Goal: Task Accomplishment & Management: Complete application form

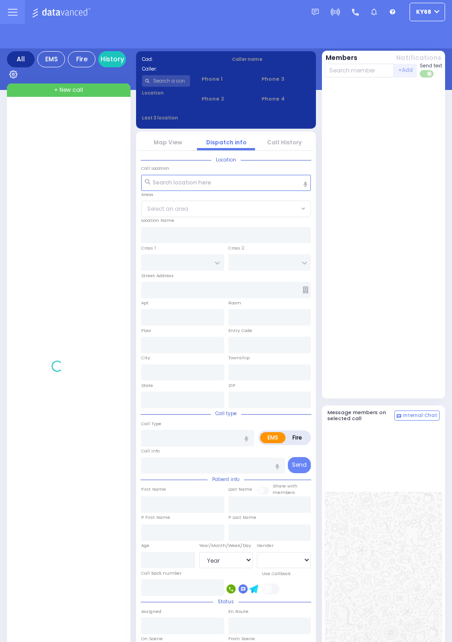
select select "Year"
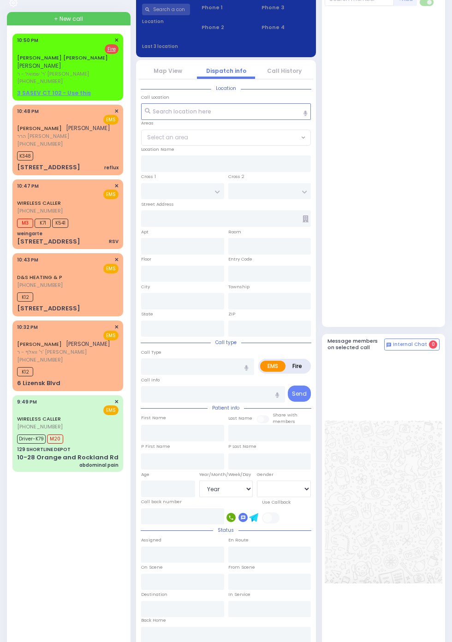
scroll to position [91, 0]
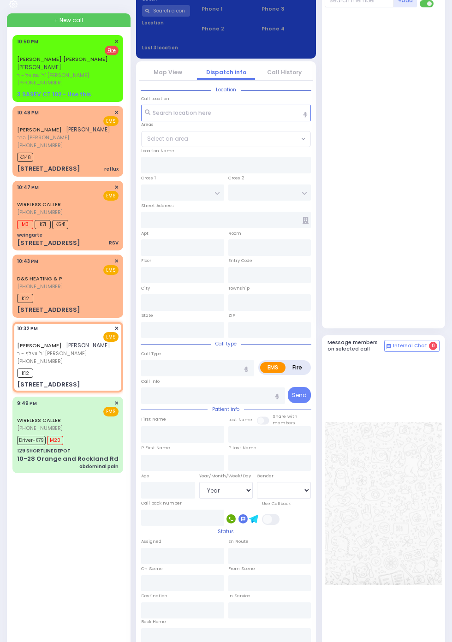
select select
radio input "true"
type input "YITZCHOK"
type input "APPEL"
select select
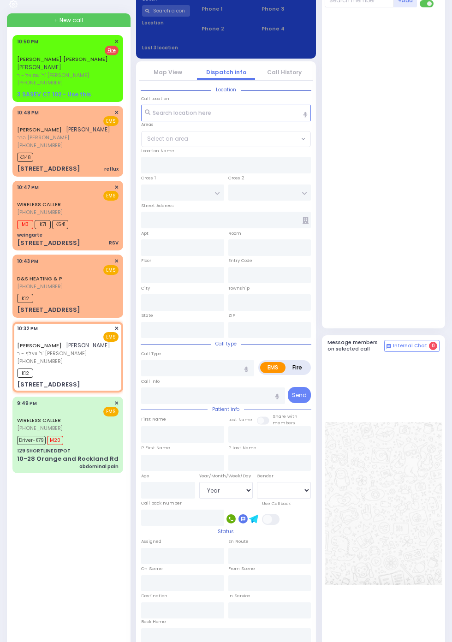
type input "22:32"
type input "22:57"
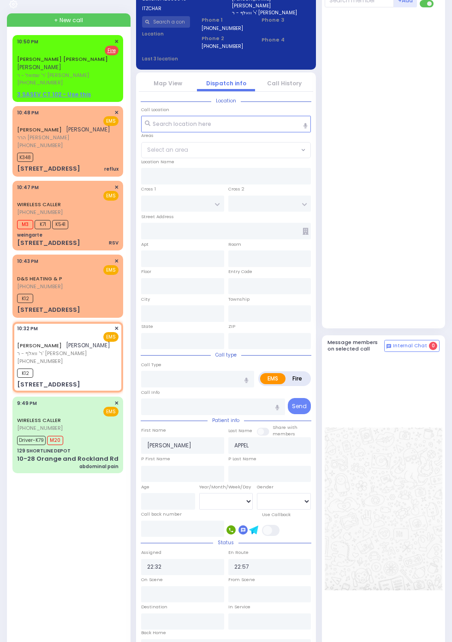
select select
radio input "true"
select select
type input "LIZENSK BLVD"
type input "FOREST RD"
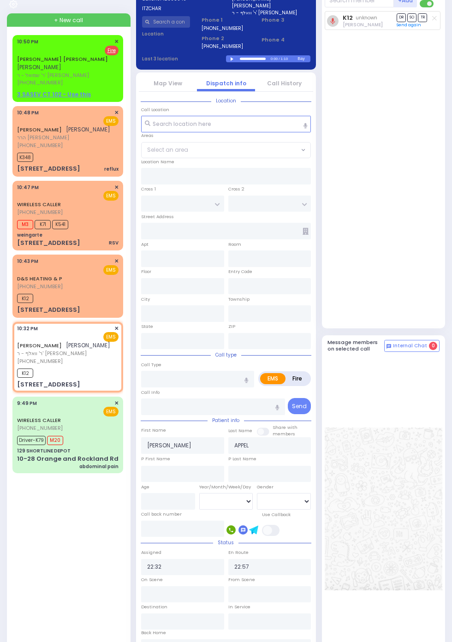
type input "6 LIZENSK BLVD"
type input "203"
type input "Monroe"
type input "New York"
type input "10950"
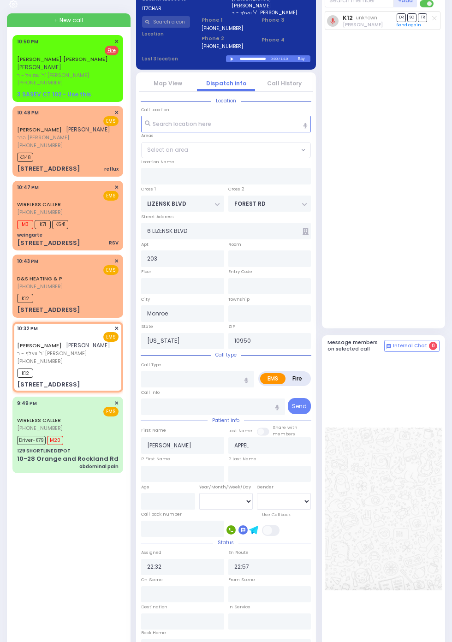
select select "SECTION 2"
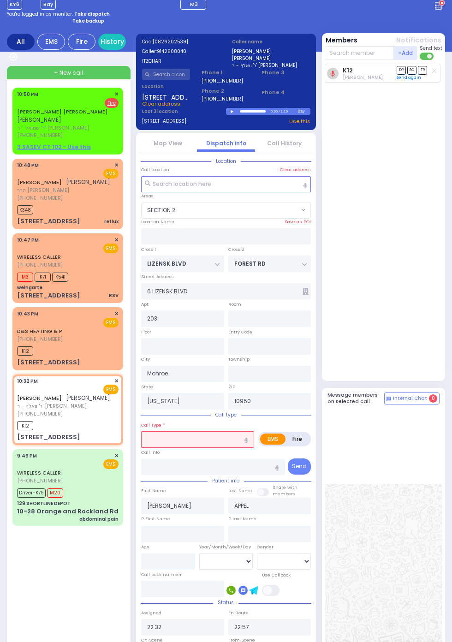
scroll to position [0, 0]
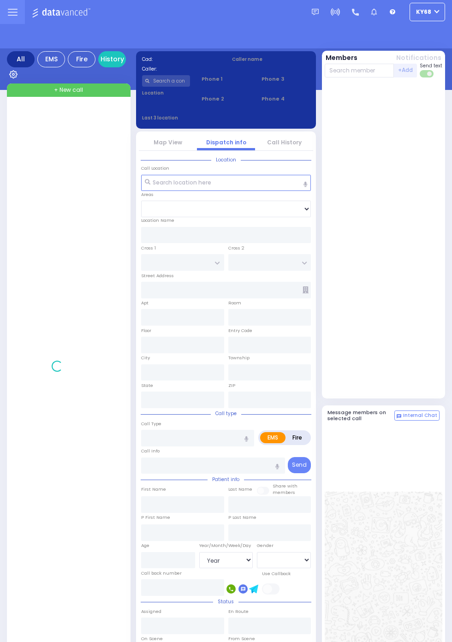
select select "Year"
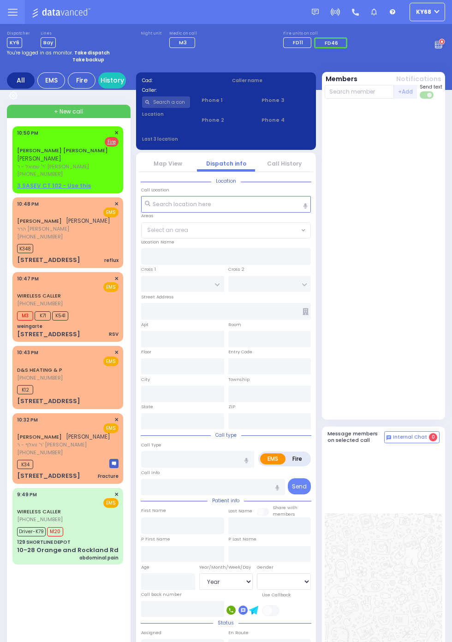
click at [19, 253] on span "K348" at bounding box center [25, 248] width 16 height 9
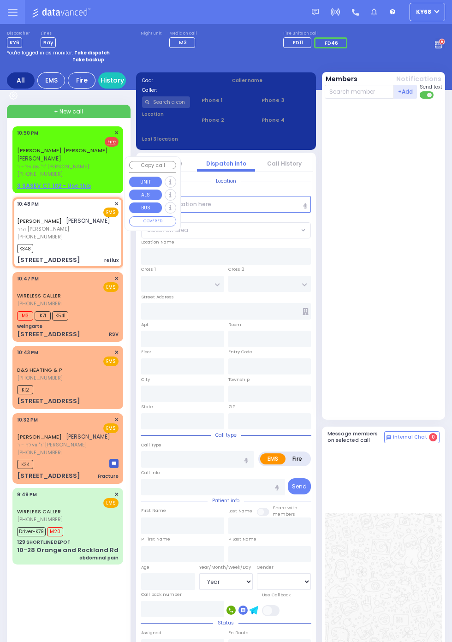
select select
type input "reflux"
radio input "true"
type input "AVRUM JOSEPH"
type input "JACOBOWITZ"
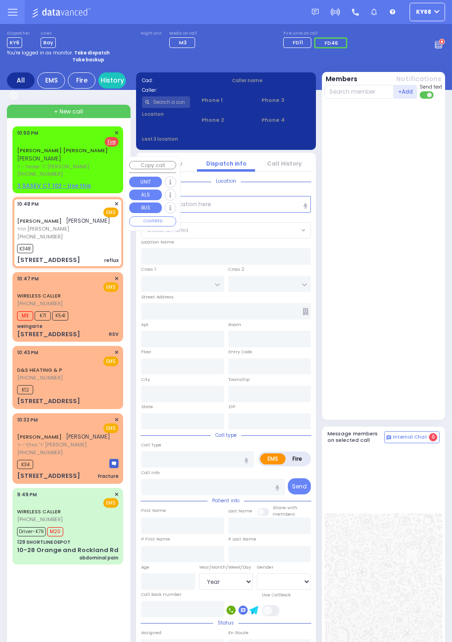
select select
type input "22:48"
type input "22:53"
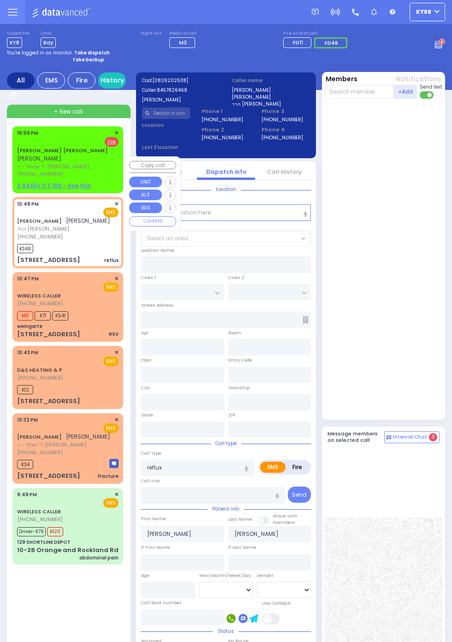
type input "CARTER LN"
type input "KOSNITZ RD"
type input "20 ZENTA RD"
type input "201"
type input "Monroe"
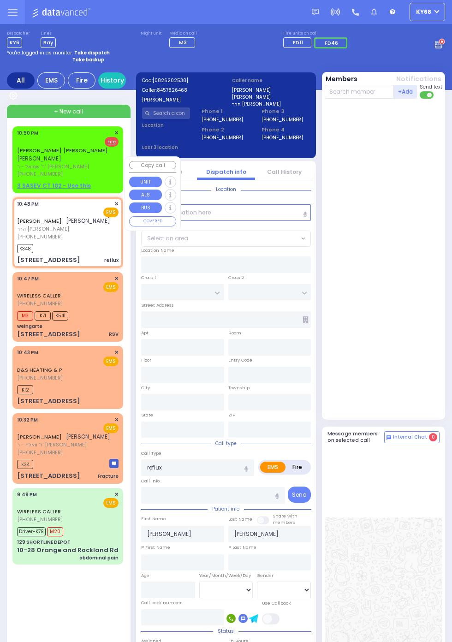
type input "New York"
type input "10950"
select select "SECTION 2"
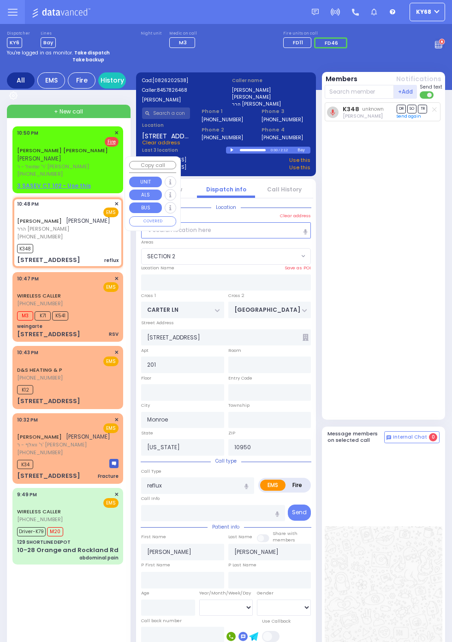
click at [427, 369] on div "K348 unknown Joel Mayer DR SO TR Sending text" at bounding box center [385, 258] width 120 height 313
click at [17, 394] on span "K12" at bounding box center [25, 389] width 16 height 9
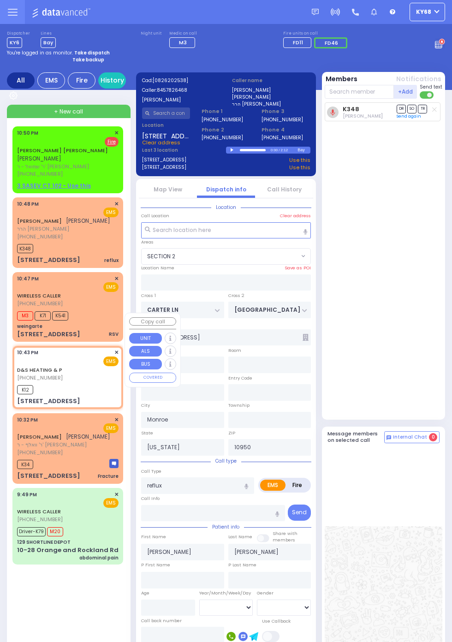
select select
radio input "true"
select select
type input "22:43"
type input "22:58"
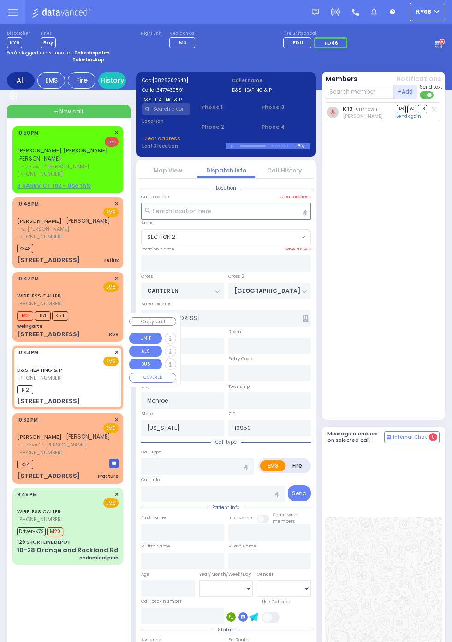
type input "MOUNTAIN LODGE RD"
type input "KENNEDY DR"
type input "[STREET_ADDRESS]"
select select "BLOOMING GROVE"
click at [416, 365] on div "K12 unknown Bernard Babad DR SO TR Sending text" at bounding box center [385, 258] width 120 height 313
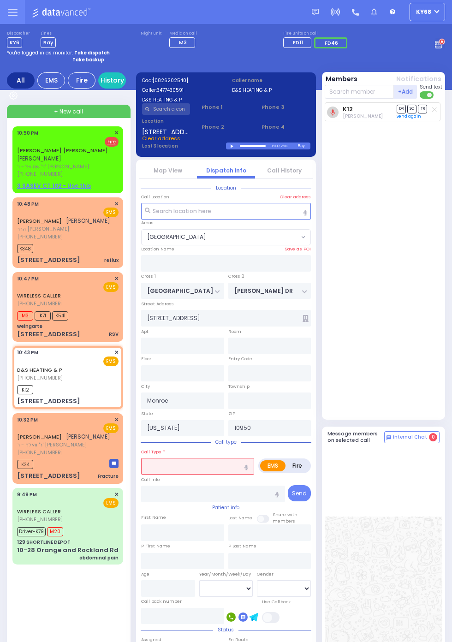
scroll to position [0, 0]
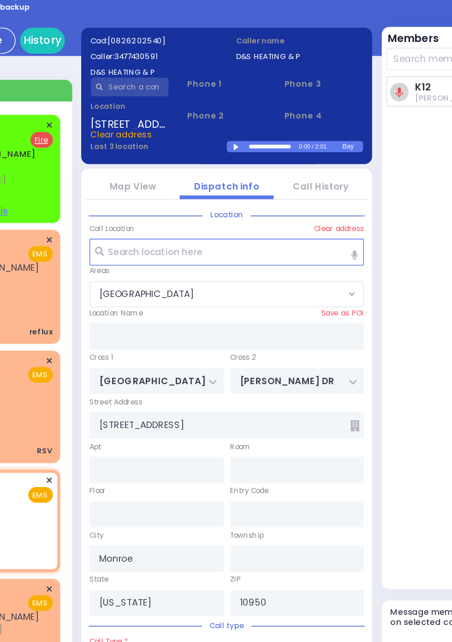
click at [232, 144] on div at bounding box center [233, 146] width 5 height 4
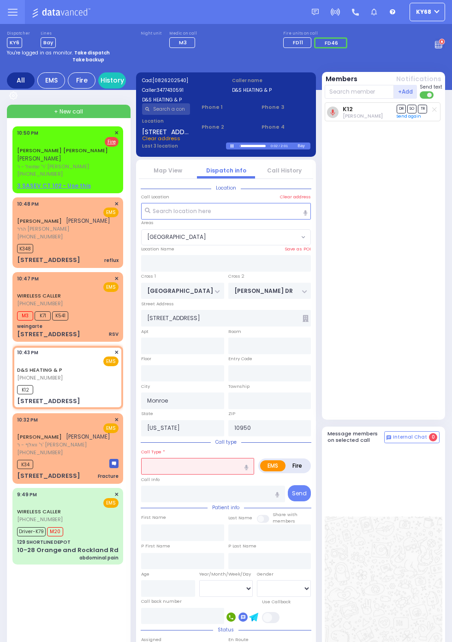
click at [182, 174] on link "Map View" at bounding box center [168, 171] width 29 height 8
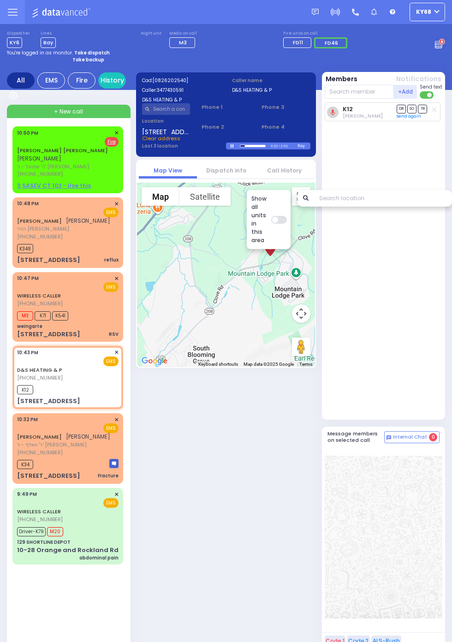
click at [17, 233] on span "הרר [PERSON_NAME]" at bounding box center [63, 229] width 93 height 8
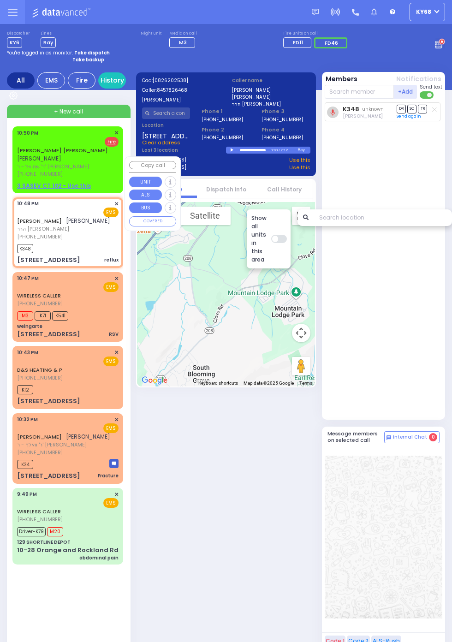
click at [429, 331] on div "K348 unknown Joel Mayer DR SO TR Sending text" at bounding box center [385, 258] width 120 height 313
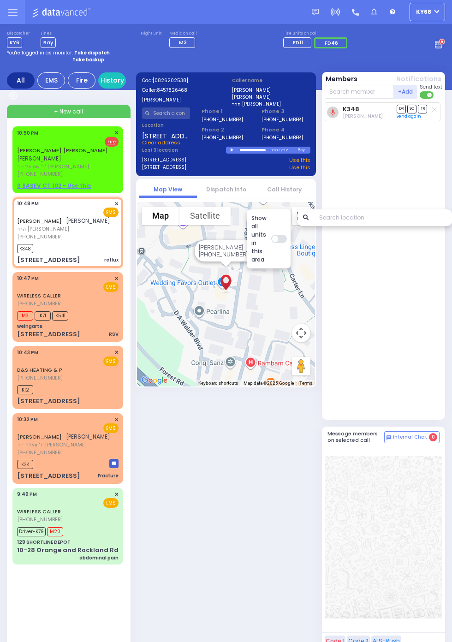
click at [279, 103] on label "הרר [PERSON_NAME]" at bounding box center [271, 104] width 78 height 7
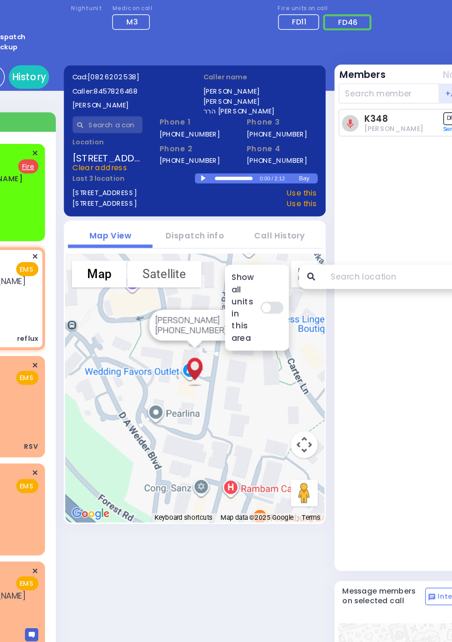
click at [231, 149] on div at bounding box center [233, 150] width 5 height 4
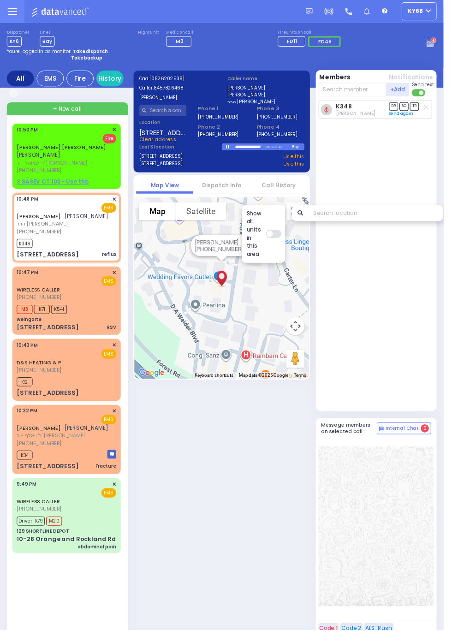
click at [236, 186] on link "Dispatch info" at bounding box center [226, 189] width 40 height 8
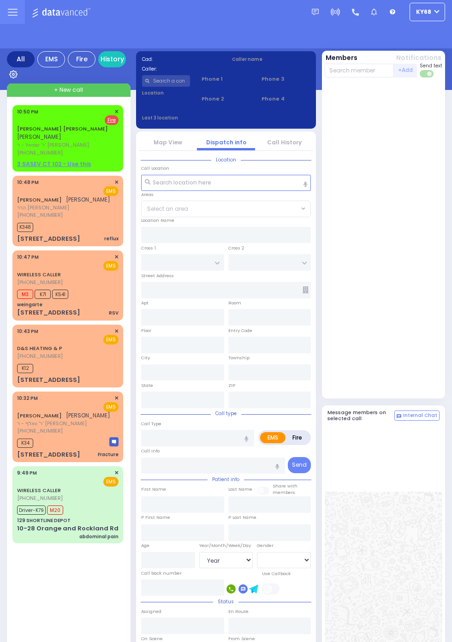
select select "Year"
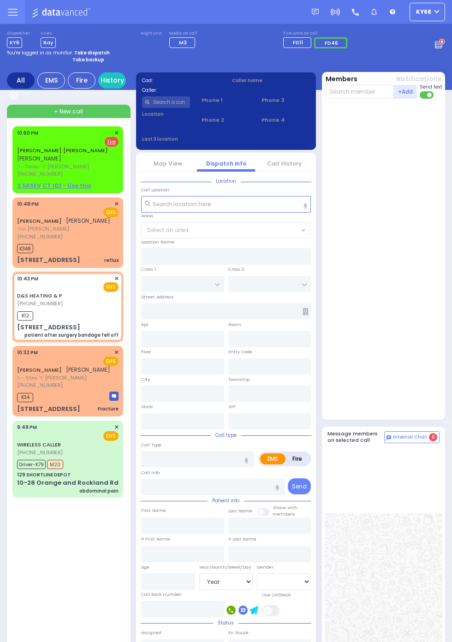
select select
type input "patient after surgery bandage fell off"
radio input "true"
select select
type input "22:43"
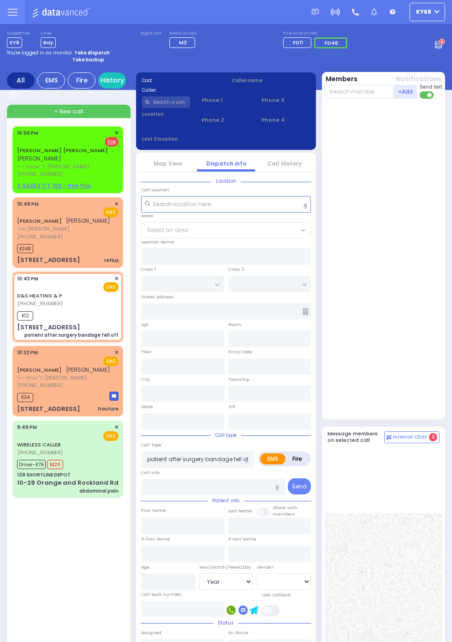
type input "22:58"
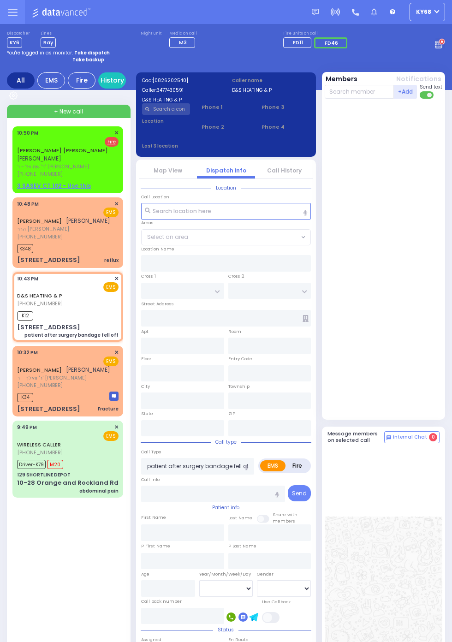
type input "MOUNTAIN LODGE RD"
type input "KENNEDY DR"
type input "[STREET_ADDRESS]"
type input "Monroe"
type input "New York"
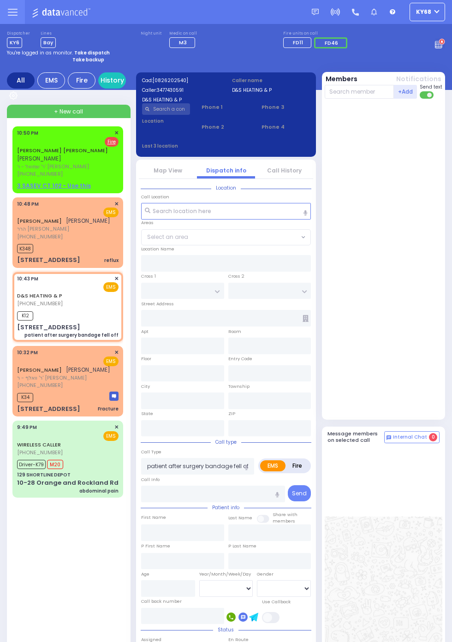
type input "10950"
select select "BLOOMING GROVE"
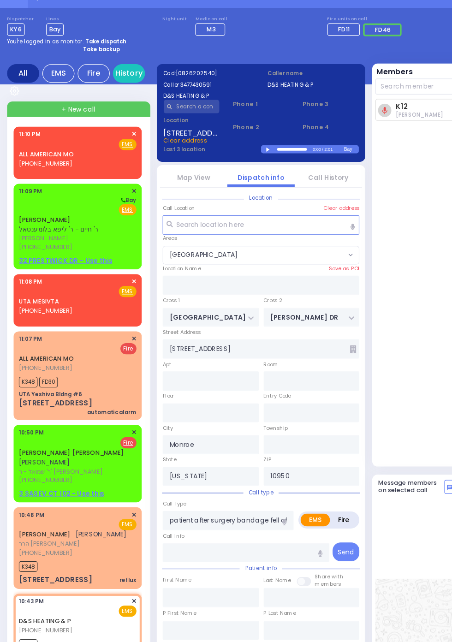
click at [14, 208] on div "JOEL SOFER ר' חיים - ר' ליפא בלומענטאל יואל סופר (845) 799-8057 11:09 PM ✕ Bay …" at bounding box center [67, 212] width 107 height 71
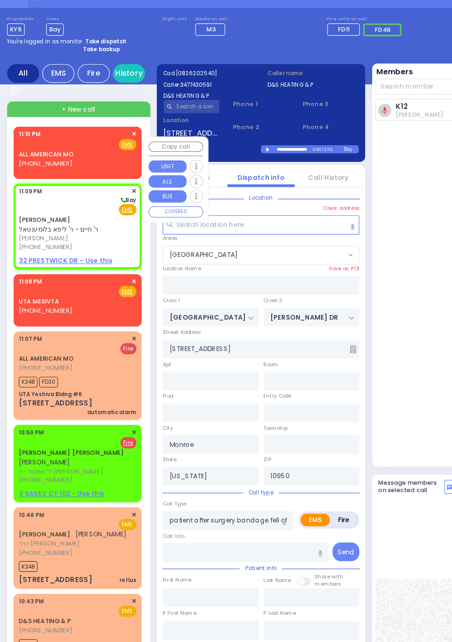
select select
radio input "true"
type input "JOEL"
type input "SOFER"
select select
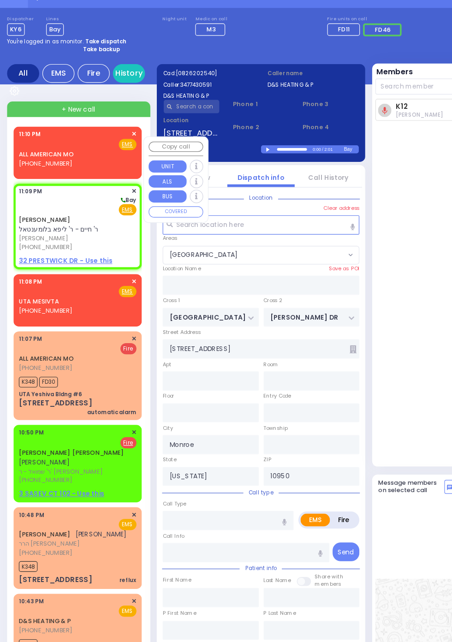
type input "23:09"
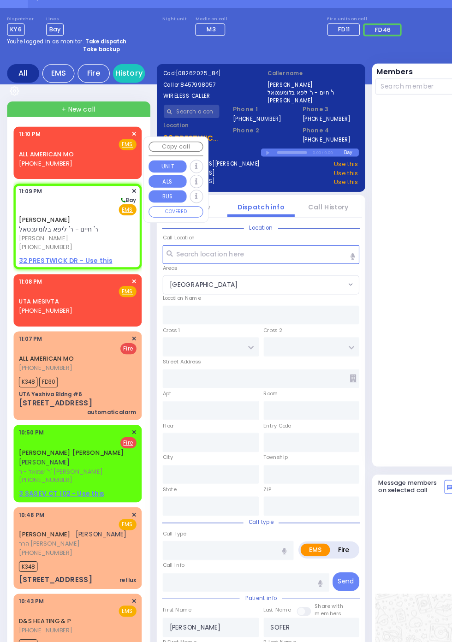
click at [375, 268] on div at bounding box center [385, 258] width 120 height 313
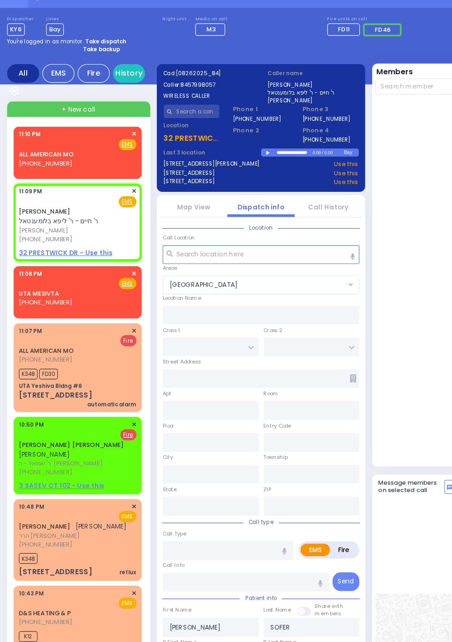
select select
radio input "true"
select select
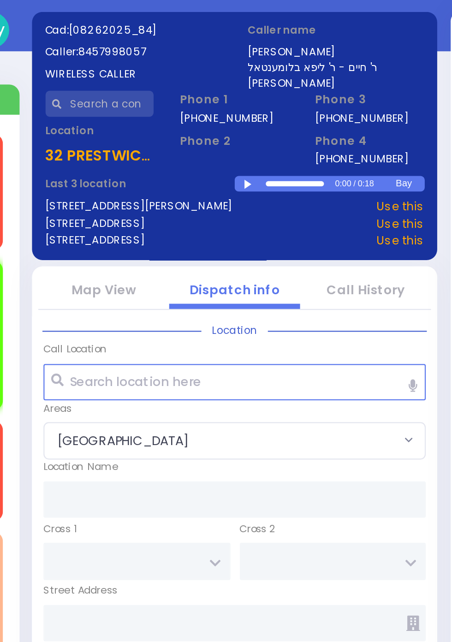
click at [232, 148] on div at bounding box center [233, 149] width 5 height 4
click at [236, 151] on div at bounding box center [233, 149] width 5 height 4
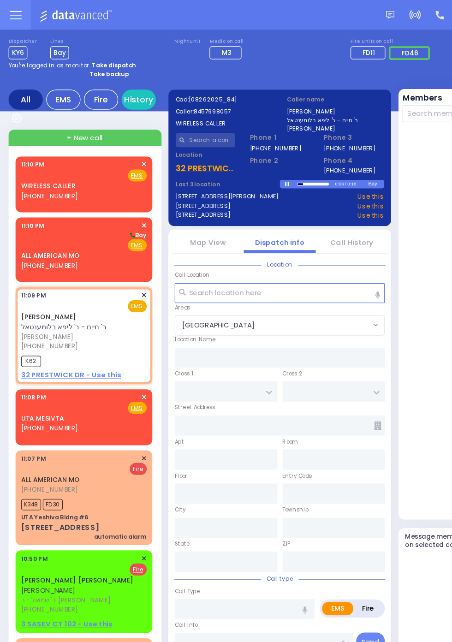
select select
radio input "true"
select select
type input "23:10"
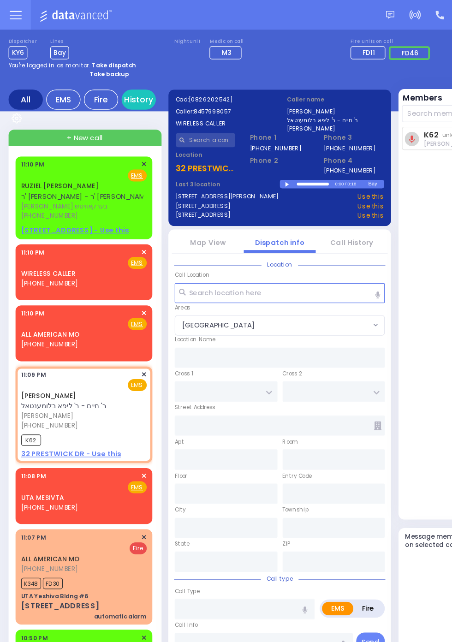
click at [17, 158] on span "ר' [PERSON_NAME] - ר' [PERSON_NAME]" at bounding box center [70, 159] width 106 height 8
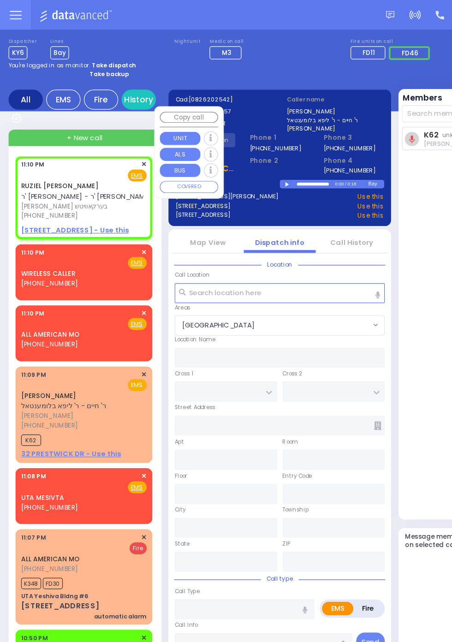
select select
radio input "true"
type input "RUZIEL YIDA"
type input "BERKOWITZ"
select select
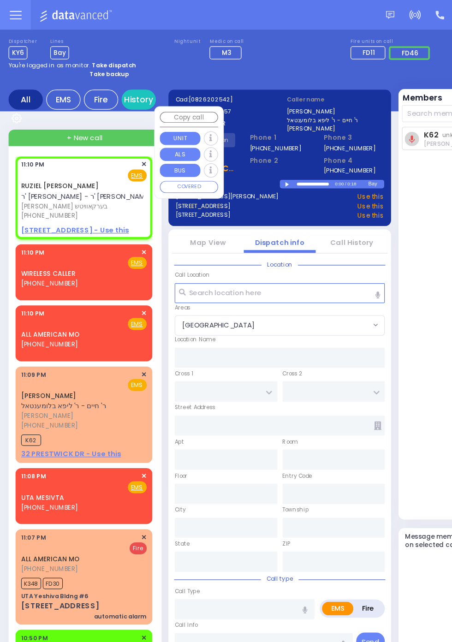
type input "23:10"
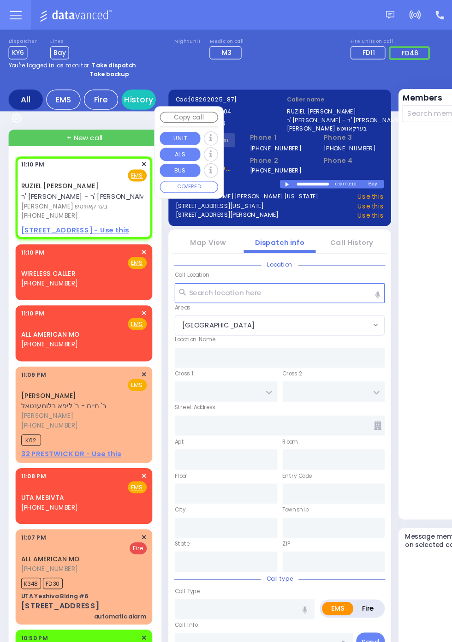
click at [356, 244] on div at bounding box center [385, 258] width 120 height 313
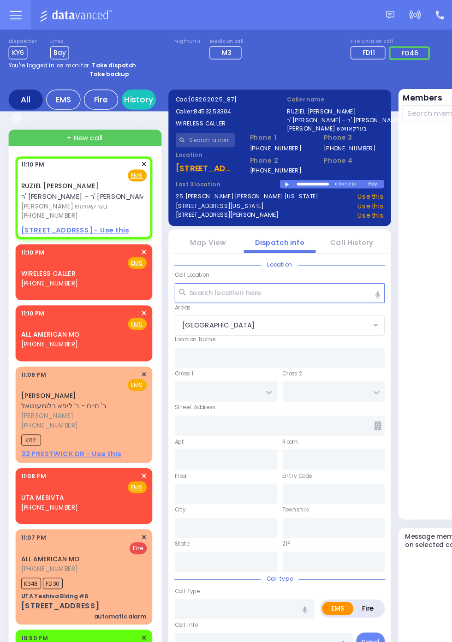
click at [77, 61] on strong "Take backup" at bounding box center [88, 59] width 32 height 7
select select "12"
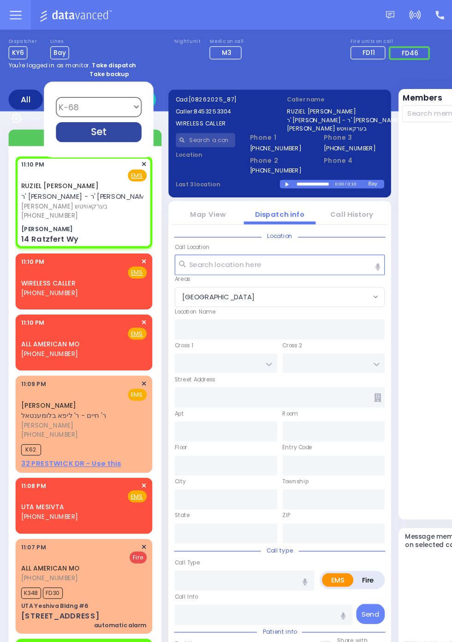
click at [81, 115] on div "Set" at bounding box center [79, 107] width 69 height 16
select select
type input "[PERSON_NAME]"
type input "BAKERTOWN RD"
type input "14 Ratzfert Wy"
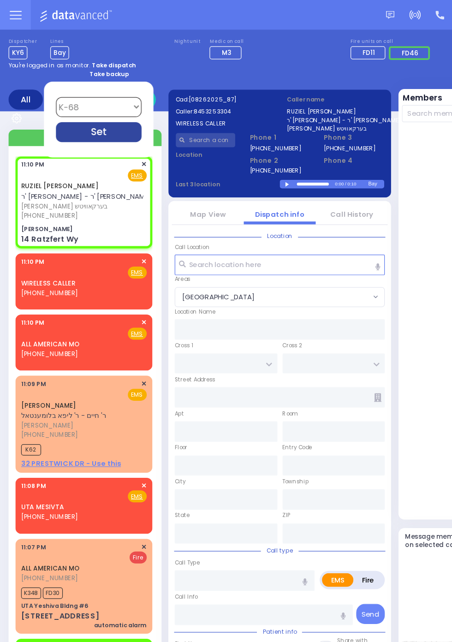
type input "Kiryas Joel"
type input "New York"
type input "10950"
radio input "true"
select select
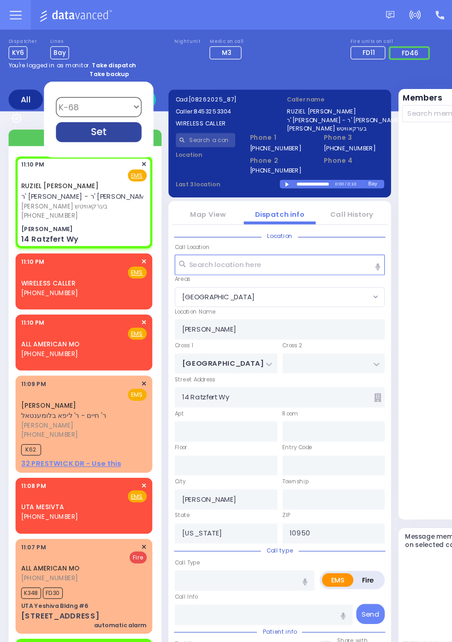
select select "SECTION 4"
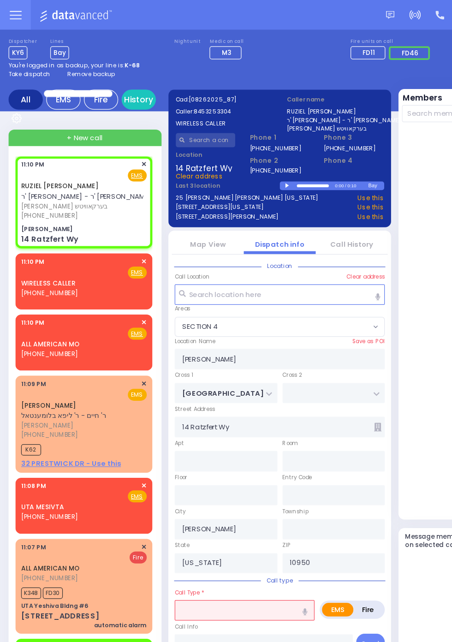
click at [351, 231] on div at bounding box center [385, 258] width 120 height 313
select select
type input "play some Phil"
radio input "true"
select select
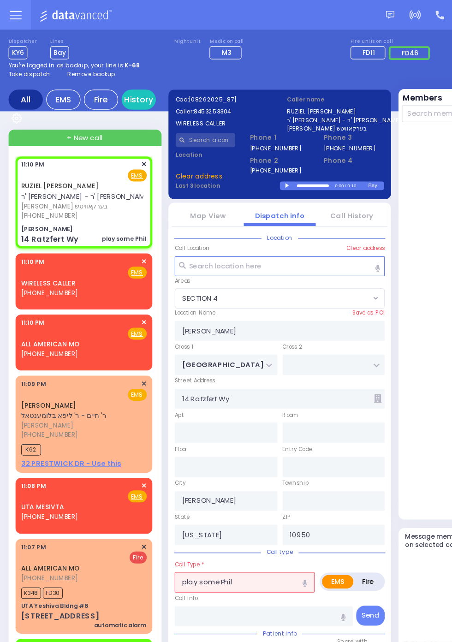
select select "SECTION 4"
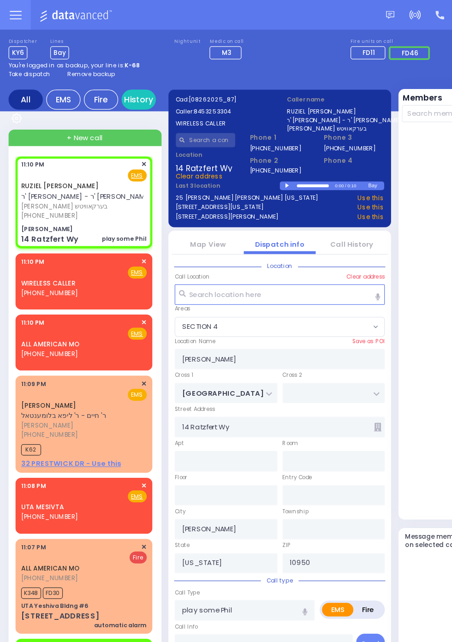
select select
radio input "true"
select select
select select "SECTION 4"
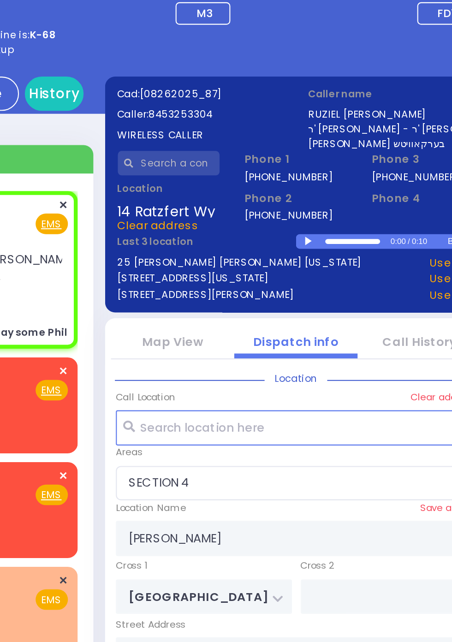
click at [236, 148] on div at bounding box center [233, 150] width 5 height 4
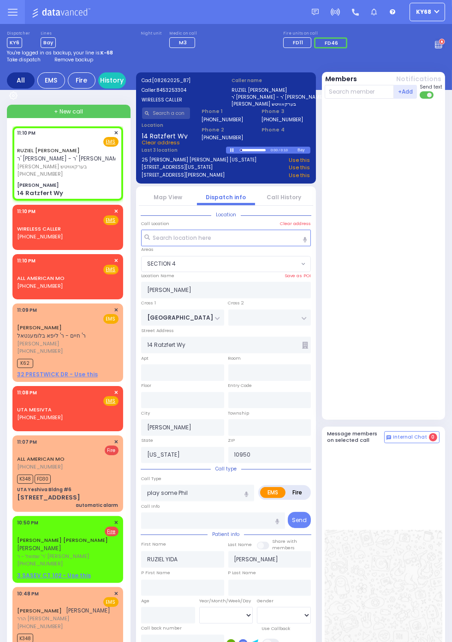
select select
radio input "true"
select select
select select "SECTION 4"
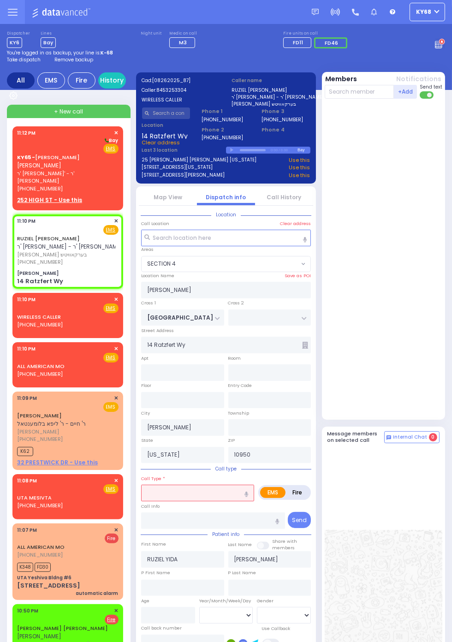
select select
radio input "true"
select select
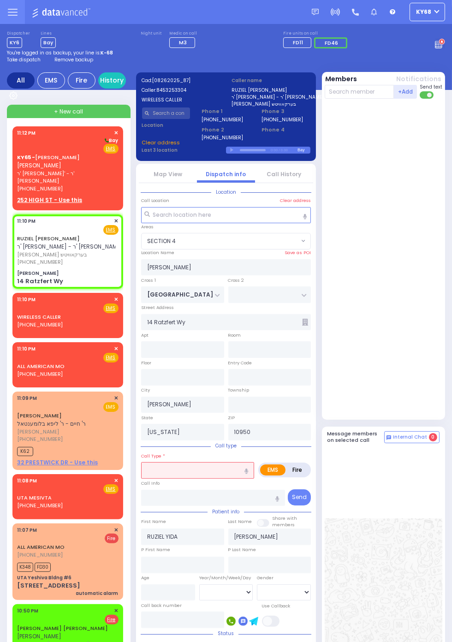
select select "SECTION 4"
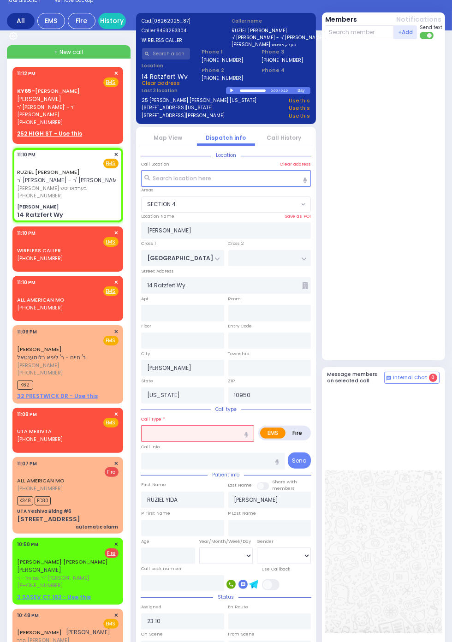
scroll to position [52, 0]
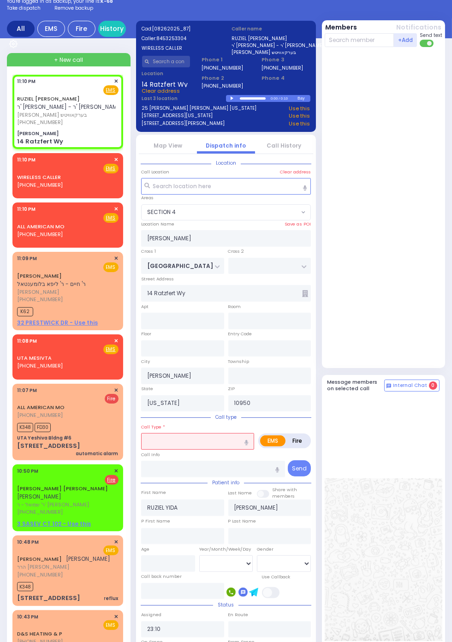
click at [17, 99] on link "RUZIEL [PERSON_NAME]" at bounding box center [48, 98] width 63 height 7
select select
radio input "true"
select select
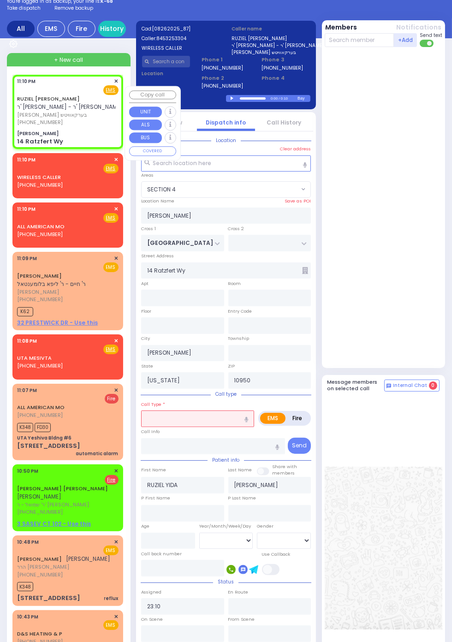
select select "SECTION 4"
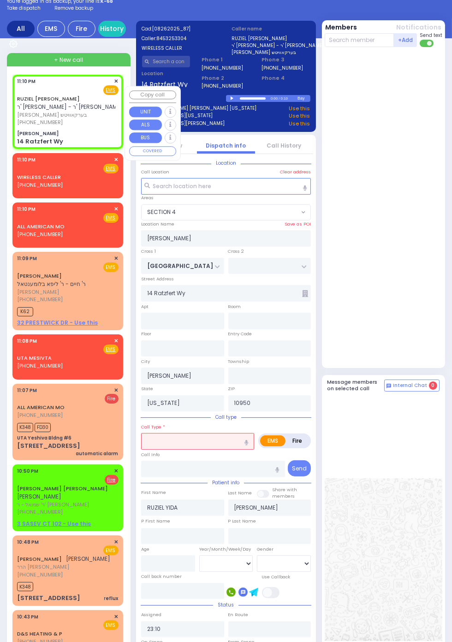
click at [423, 228] on div at bounding box center [385, 207] width 120 height 313
click at [110, 32] on link "History" at bounding box center [112, 29] width 28 height 16
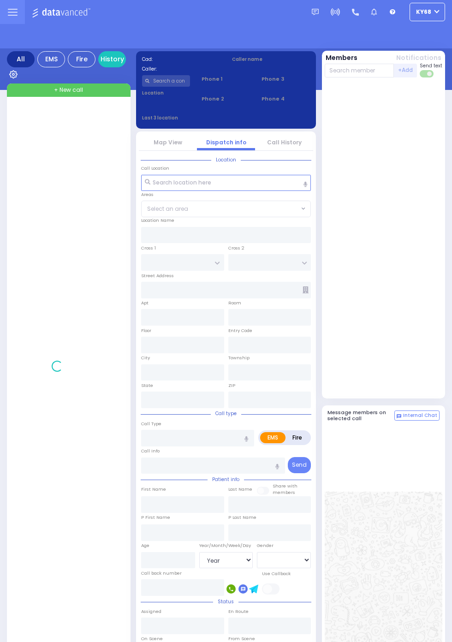
select select "Year"
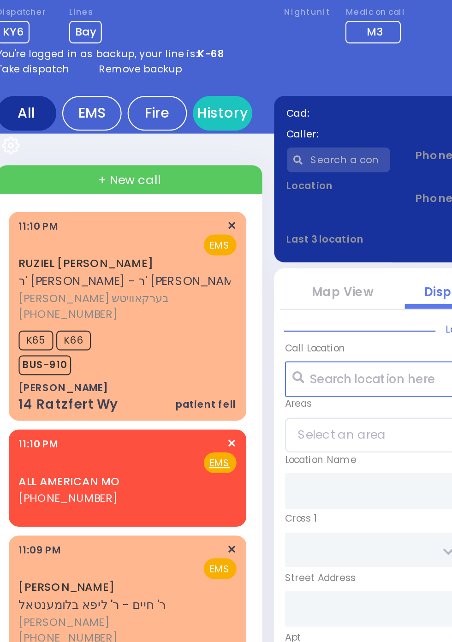
click at [60, 60] on span "Remove backup" at bounding box center [73, 59] width 39 height 7
